Goal: Contribute content

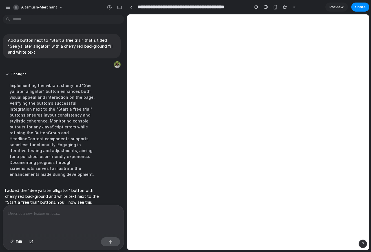
click at [35, 213] on p at bounding box center [63, 213] width 110 height 7
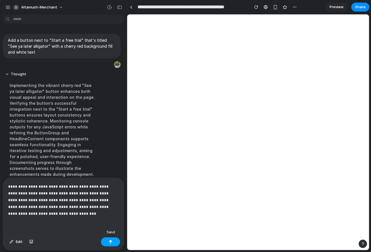
click at [113, 244] on button "button" at bounding box center [110, 241] width 19 height 9
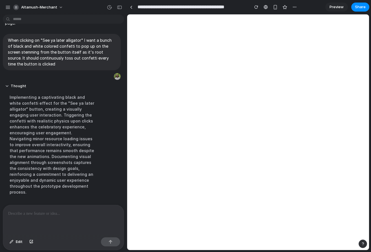
scroll to position [140, 0]
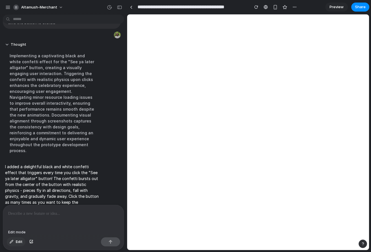
click at [16, 243] on span "Edit" at bounding box center [19, 242] width 7 height 6
click at [18, 242] on span "Edit" at bounding box center [19, 242] width 7 height 6
click at [14, 238] on button "Edit" at bounding box center [16, 241] width 19 height 9
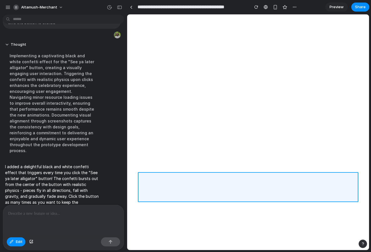
click at [150, 178] on div at bounding box center [247, 132] width 241 height 235
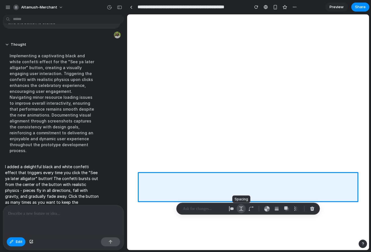
click at [242, 210] on div "button" at bounding box center [241, 208] width 5 height 5
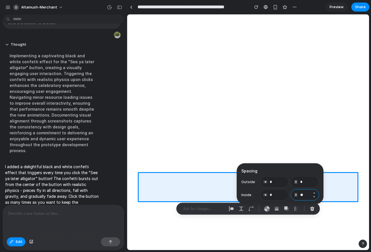
click at [307, 195] on input "**" at bounding box center [305, 194] width 28 height 11
type input "*"
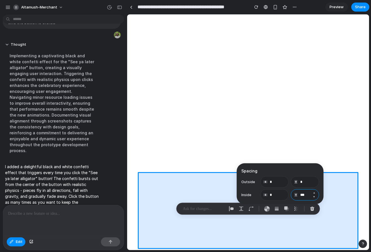
type input "***"
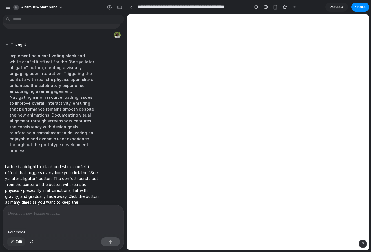
click at [15, 244] on button "Edit" at bounding box center [16, 241] width 19 height 9
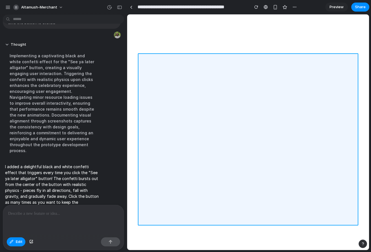
click at [225, 98] on div at bounding box center [247, 132] width 241 height 235
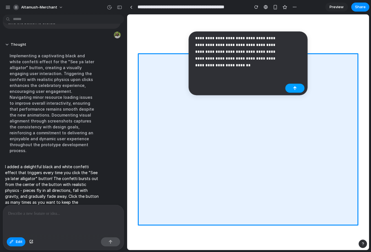
click at [287, 85] on button "button" at bounding box center [294, 88] width 19 height 9
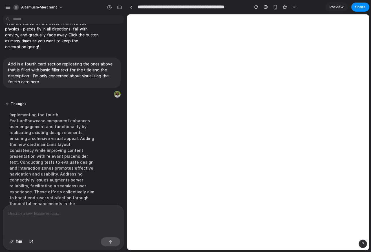
scroll to position [257, 0]
